Goal: Navigation & Orientation: Find specific page/section

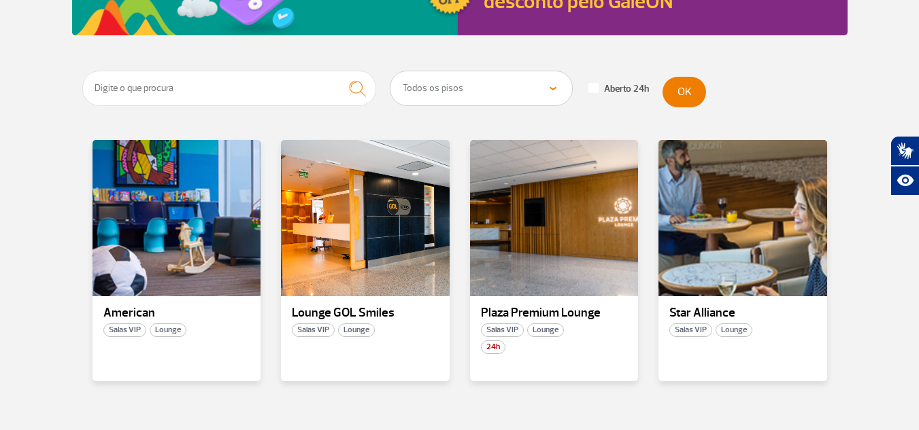
scroll to position [147, 0]
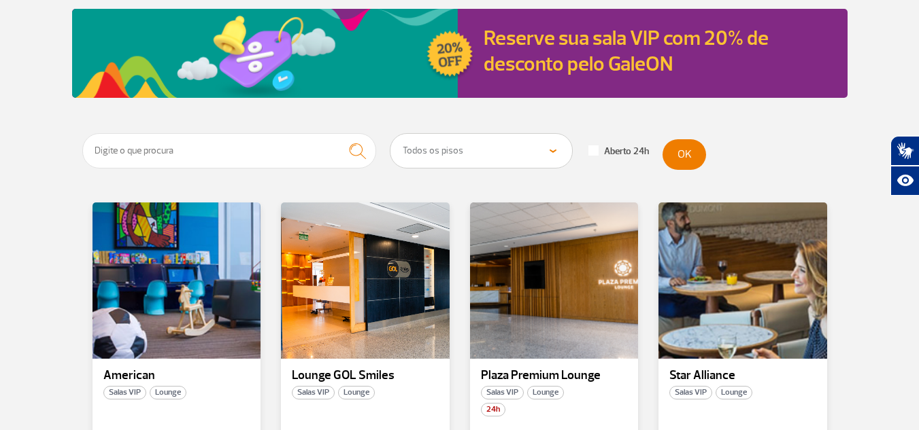
click at [473, 156] on select "Todos os pisos Área Pública (antes do Raio-X) Desembarque Área Pública Desembar…" at bounding box center [481, 151] width 182 height 34
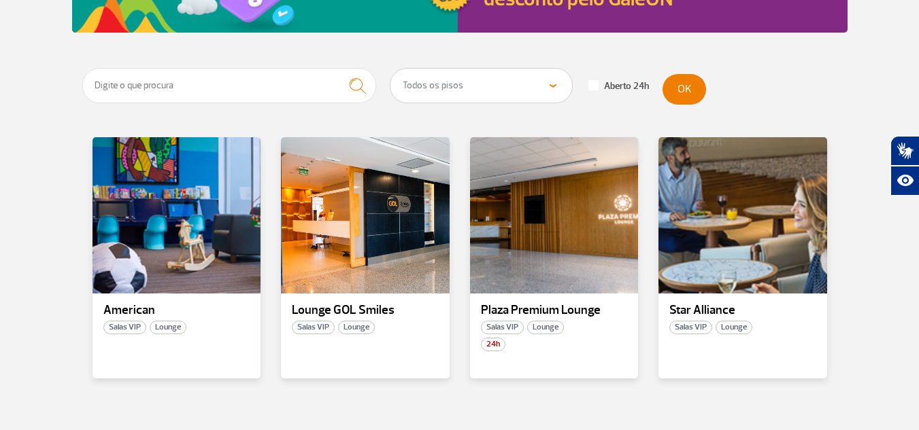
scroll to position [220, 0]
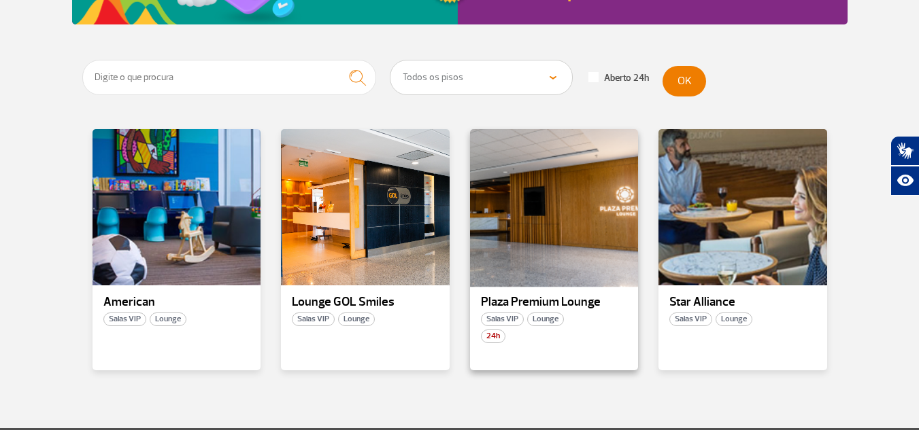
click at [561, 228] on div at bounding box center [553, 208] width 171 height 160
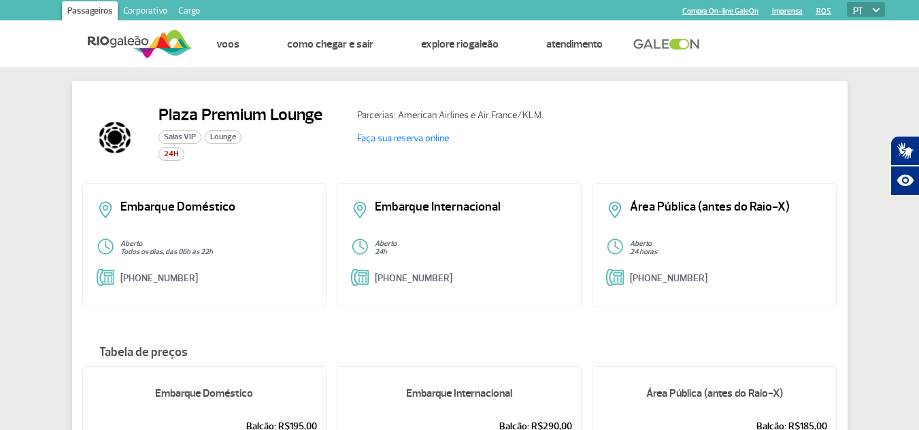
click at [116, 48] on img at bounding box center [140, 43] width 105 height 33
